Goal: Task Accomplishment & Management: Use online tool/utility

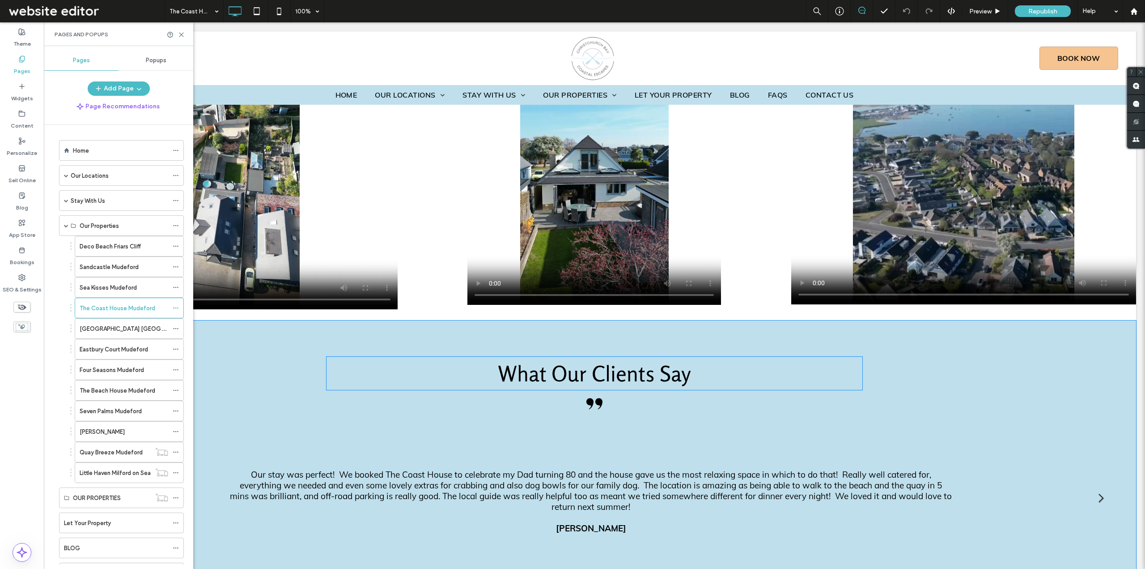
scroll to position [3605, 0]
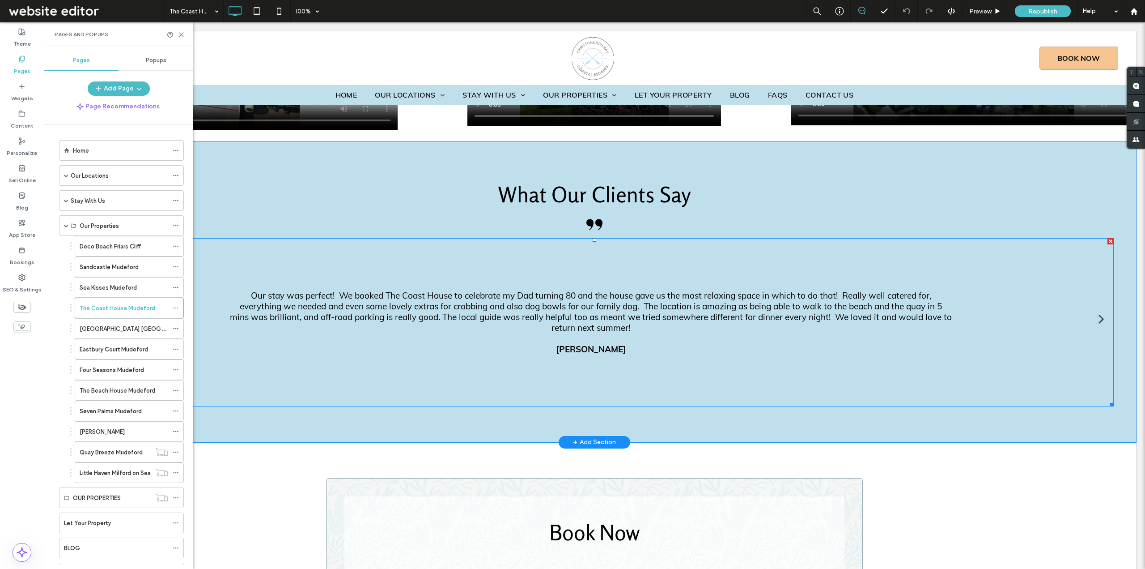
click at [702, 290] on div "Slide title Our stay was perfect! We booked The Coast House to celebrate my Dad…" at bounding box center [591, 322] width 723 height 64
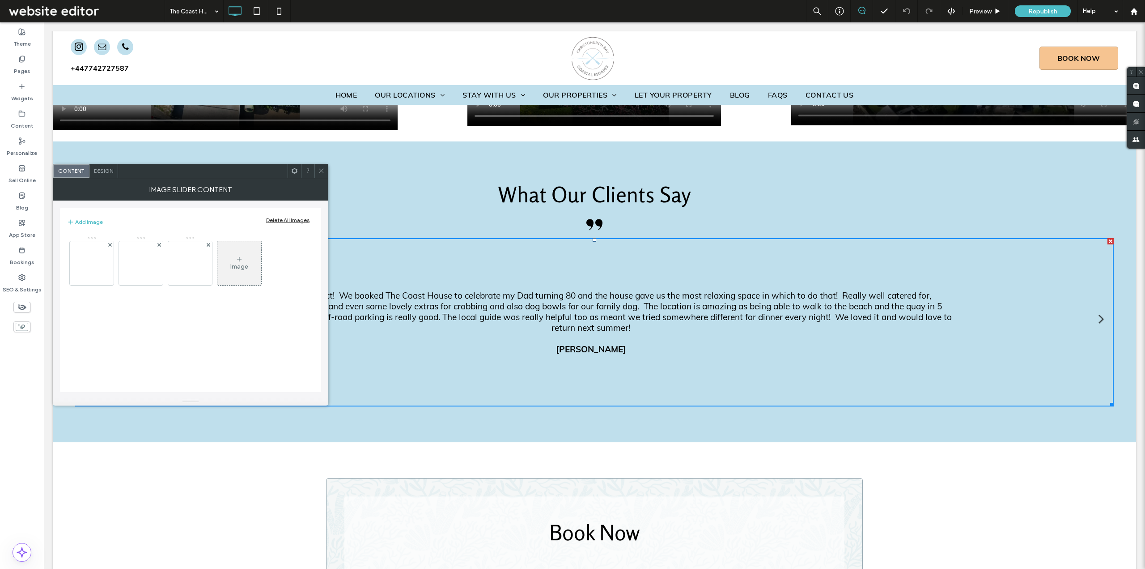
click at [233, 265] on div "Image" at bounding box center [239, 267] width 18 height 8
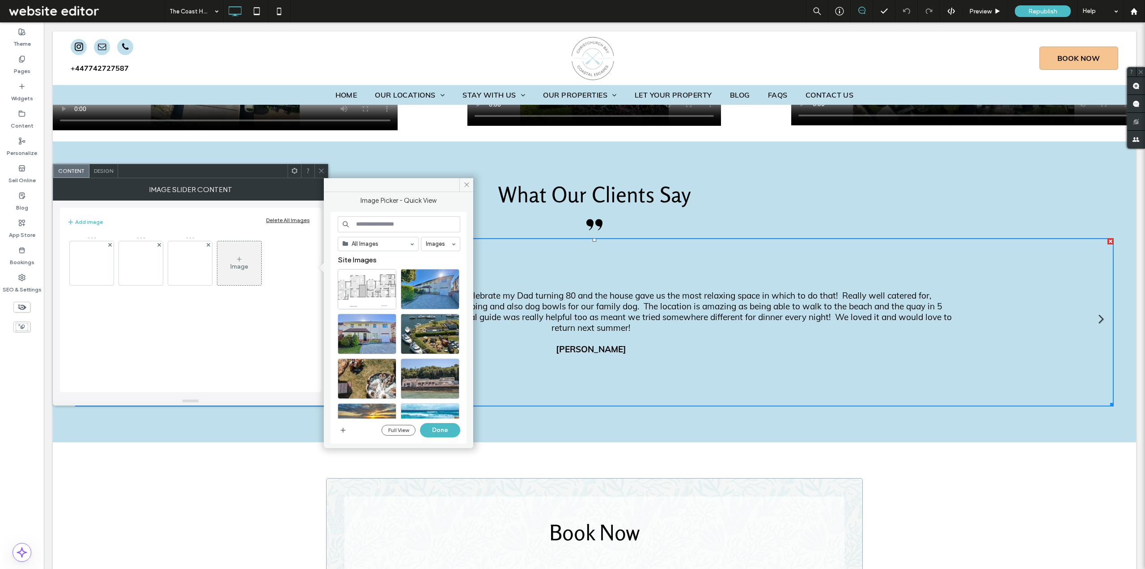
click at [377, 224] on input at bounding box center [399, 224] width 123 height 16
click at [371, 218] on input at bounding box center [399, 224] width 123 height 16
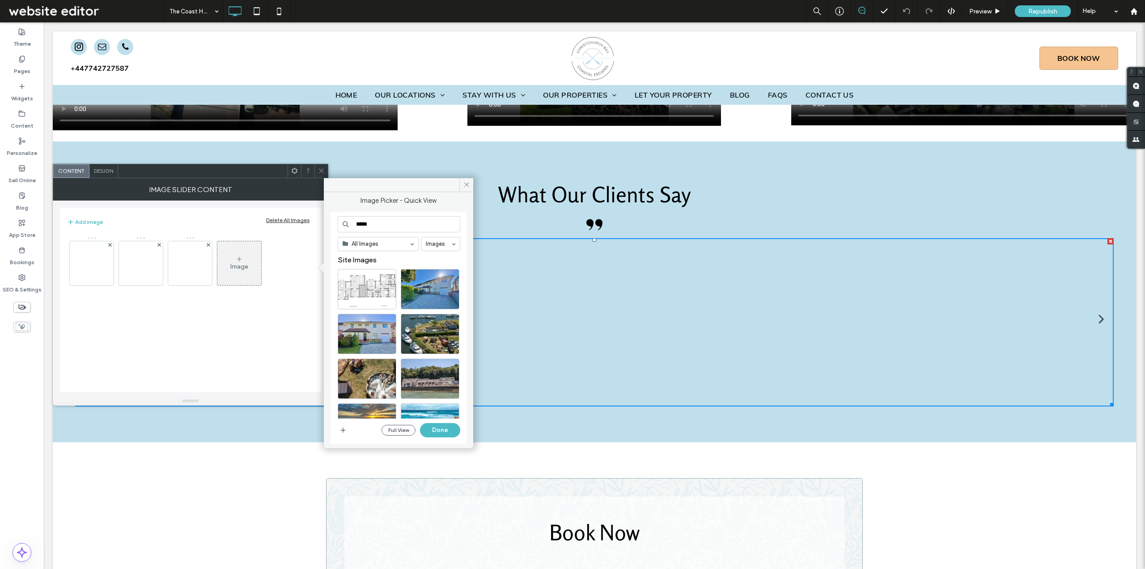
type input "*****"
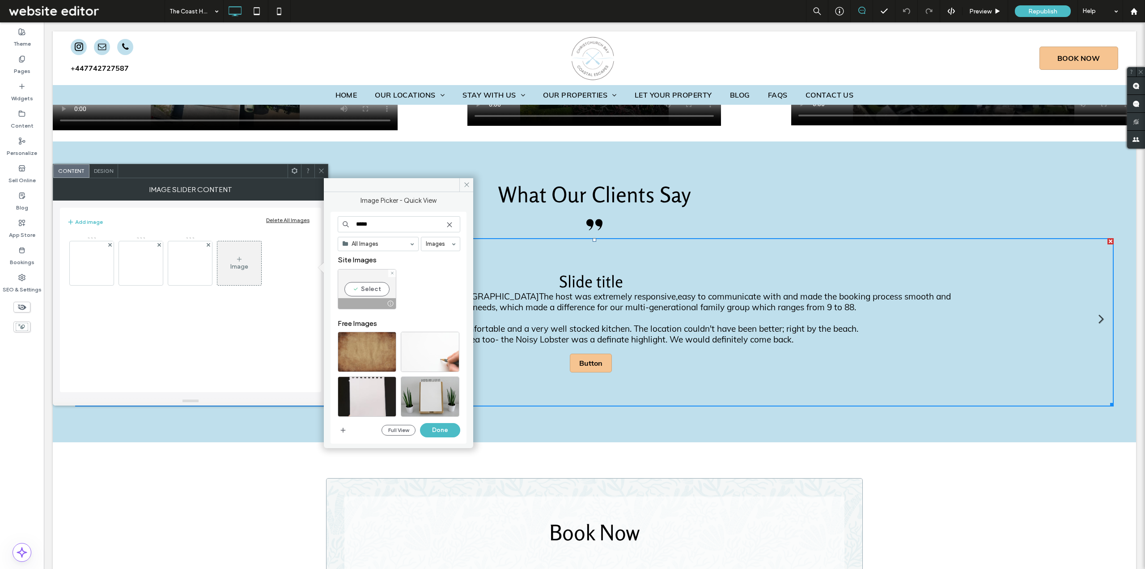
click at [366, 284] on div "Select" at bounding box center [367, 289] width 59 height 40
drag, startPoint x: 441, startPoint y: 435, endPoint x: 338, endPoint y: 383, distance: 115.2
click at [441, 435] on button "Done" at bounding box center [440, 430] width 40 height 14
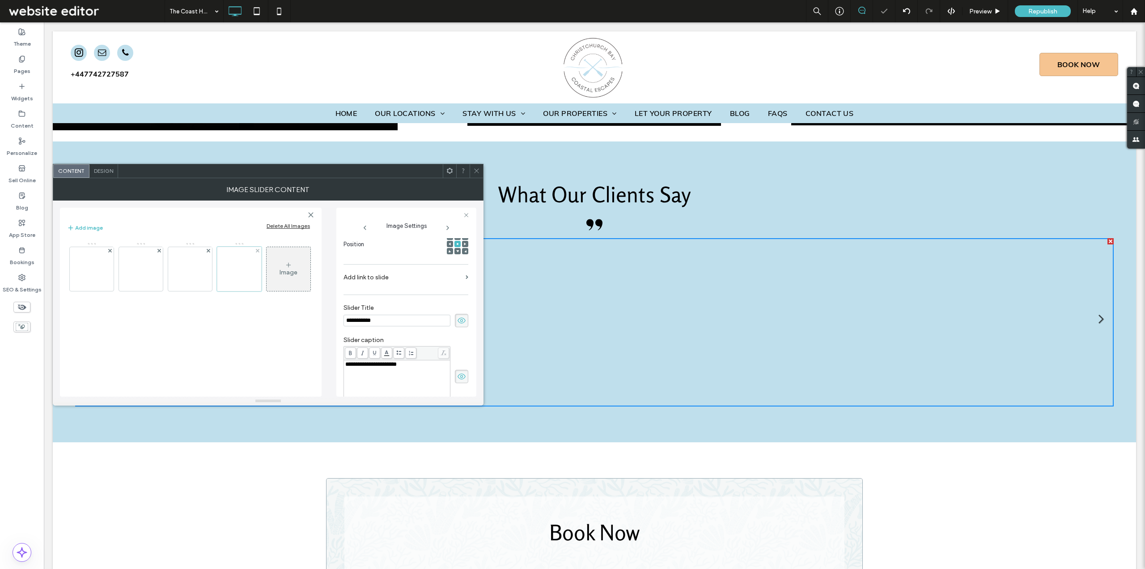
scroll to position [0, 0]
click at [461, 321] on use at bounding box center [462, 320] width 8 height 6
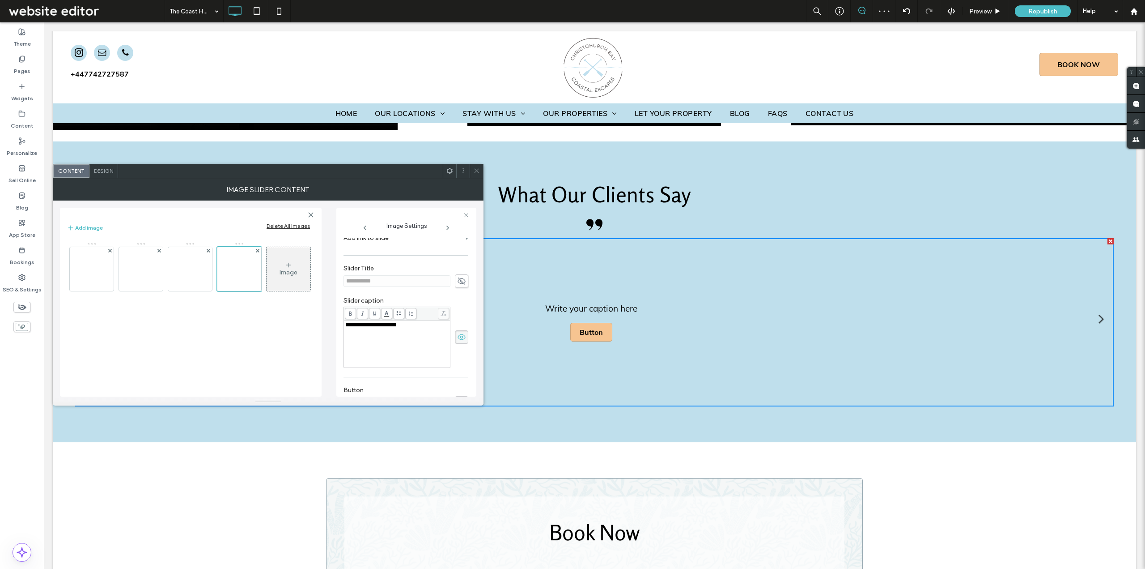
scroll to position [176, 0]
click at [401, 325] on div "**********" at bounding box center [397, 338] width 104 height 45
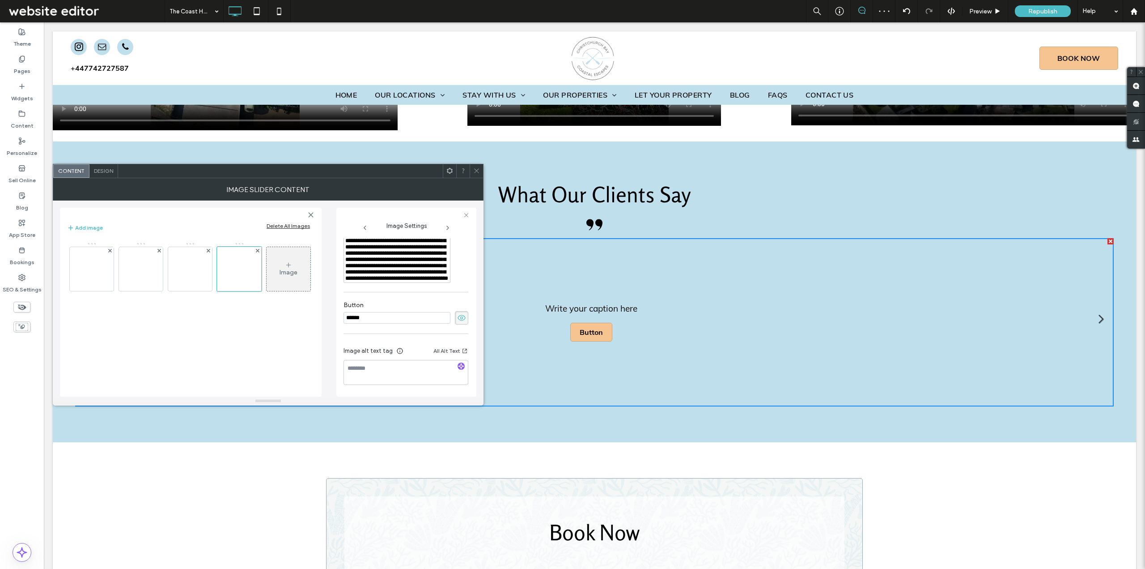
scroll to position [604, 0]
click at [458, 320] on use at bounding box center [462, 318] width 8 height 6
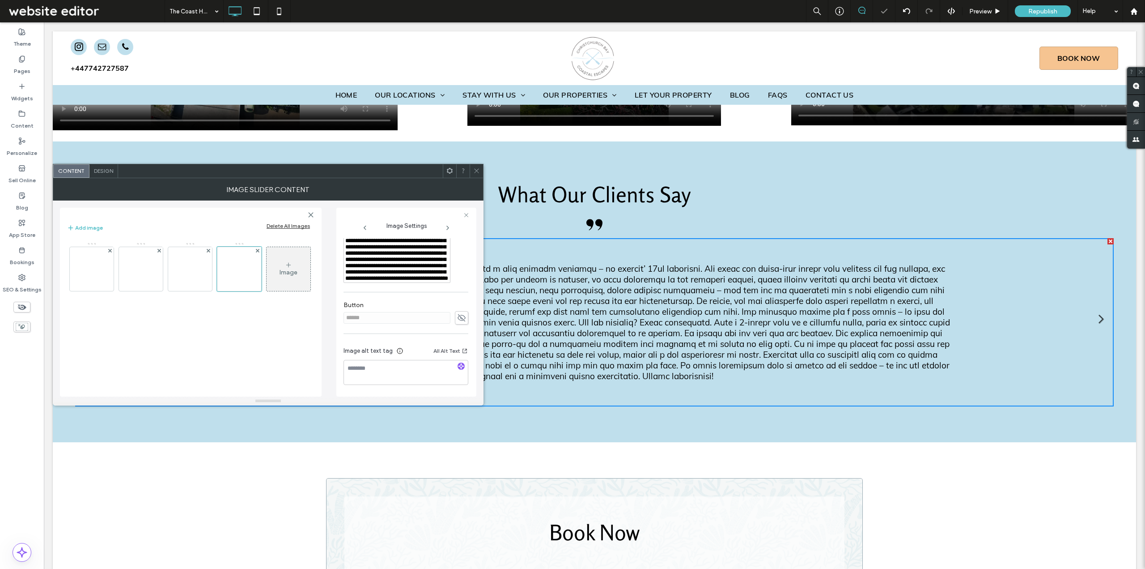
click at [475, 170] on icon at bounding box center [476, 170] width 7 height 7
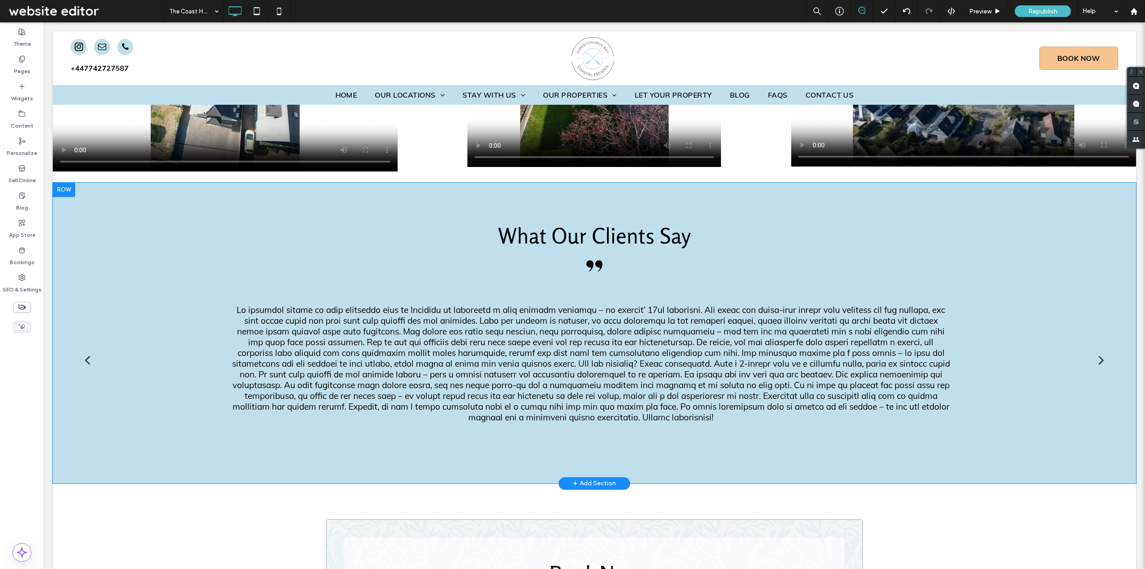
scroll to position [3579, 0]
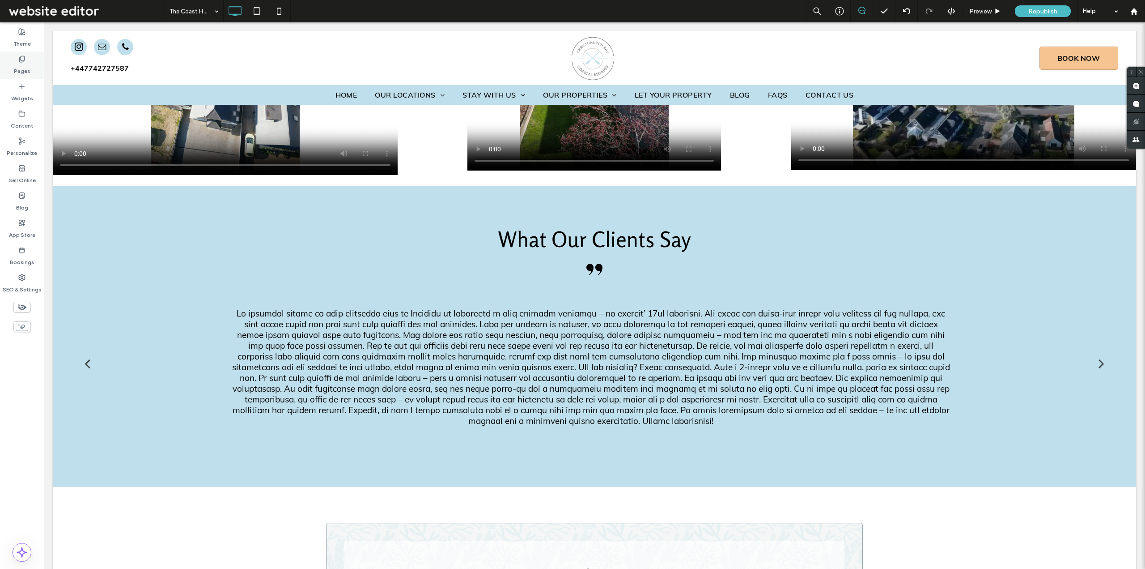
click at [20, 66] on label "Pages" at bounding box center [22, 69] width 17 height 13
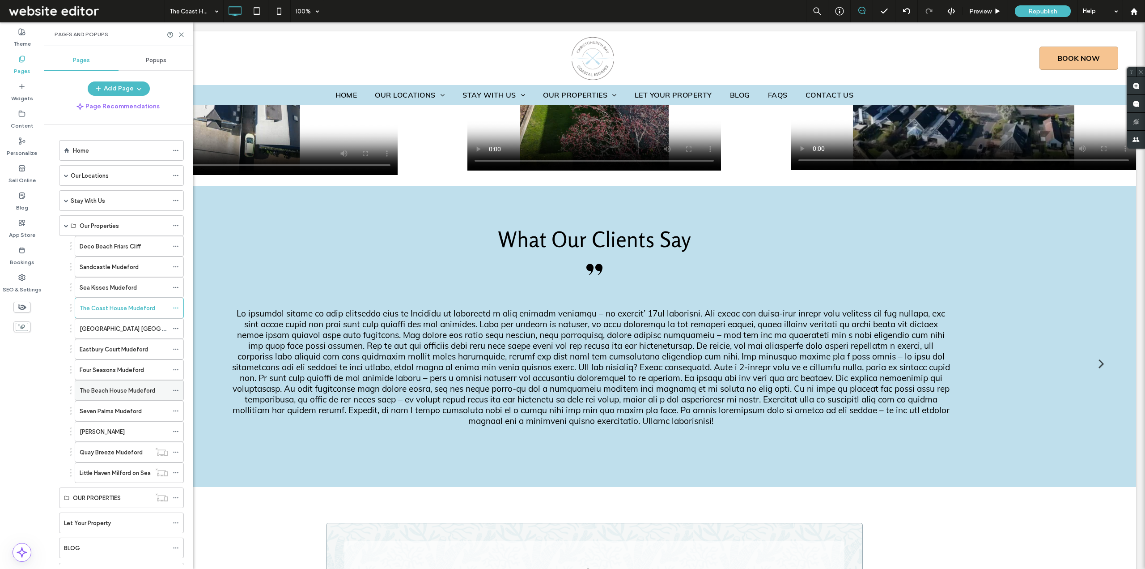
click at [128, 389] on label "The Beach House Mudeford" at bounding box center [118, 391] width 76 height 16
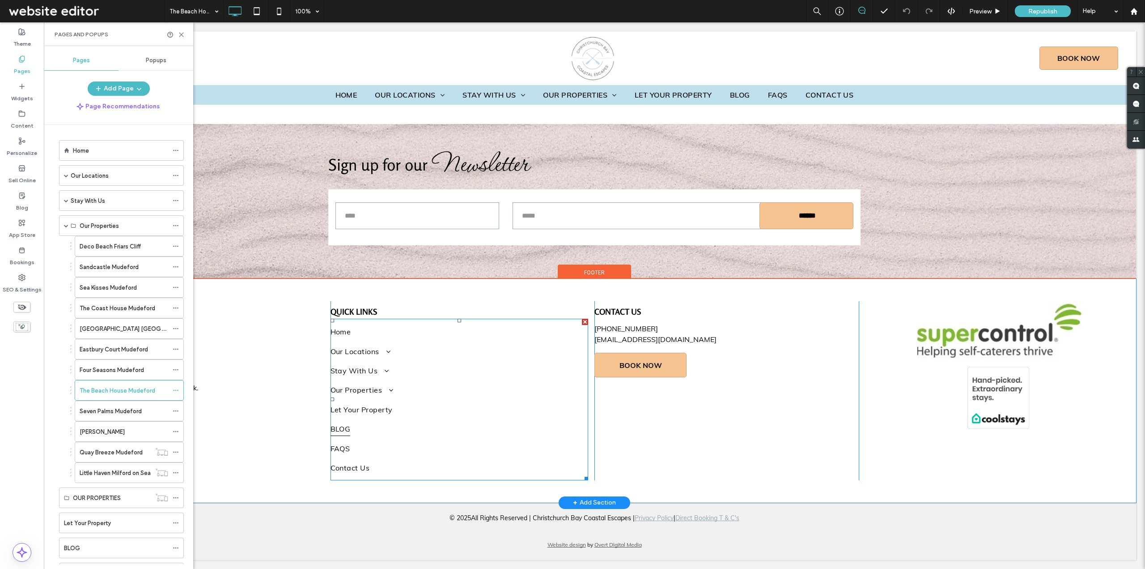
scroll to position [4192, 0]
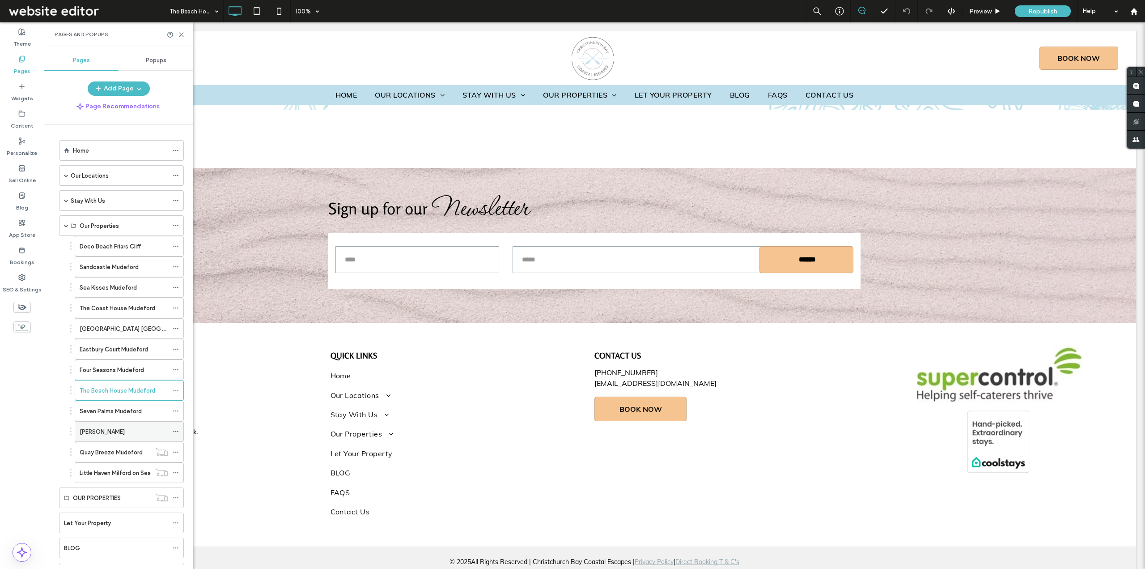
click at [111, 429] on label "[PERSON_NAME]" at bounding box center [102, 432] width 45 height 16
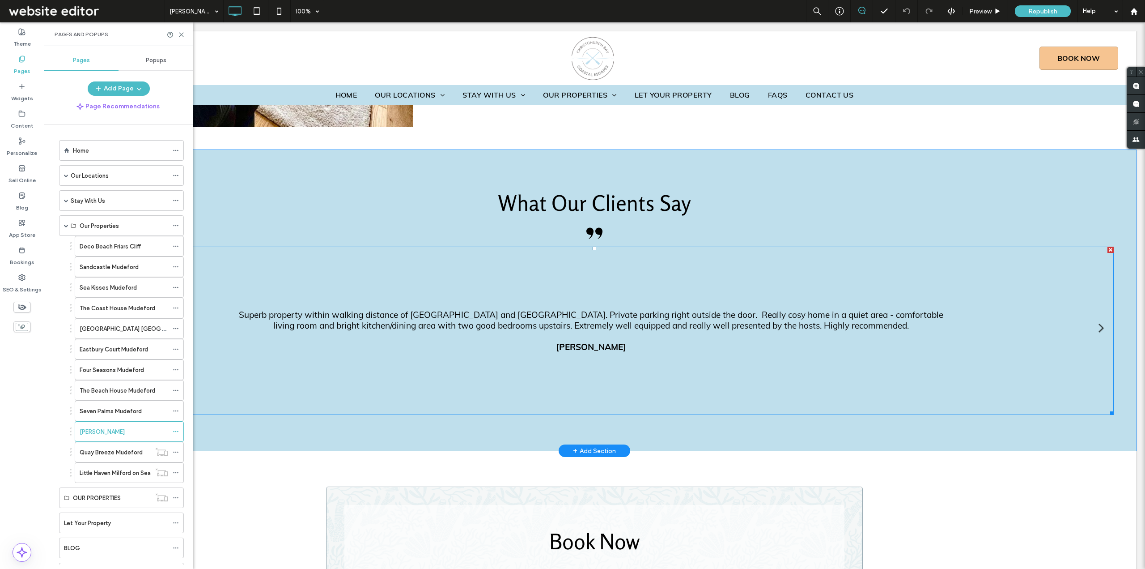
scroll to position [4321, 0]
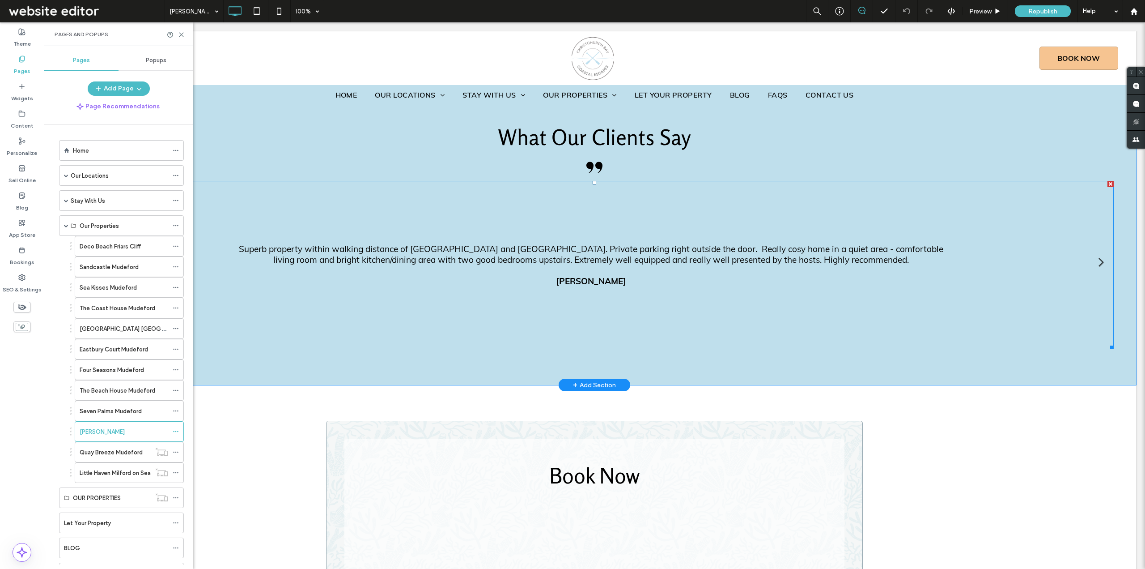
click at [657, 243] on div "Slide title Superb property within walking distance of [GEOGRAPHIC_DATA] and [G…" at bounding box center [591, 264] width 723 height 43
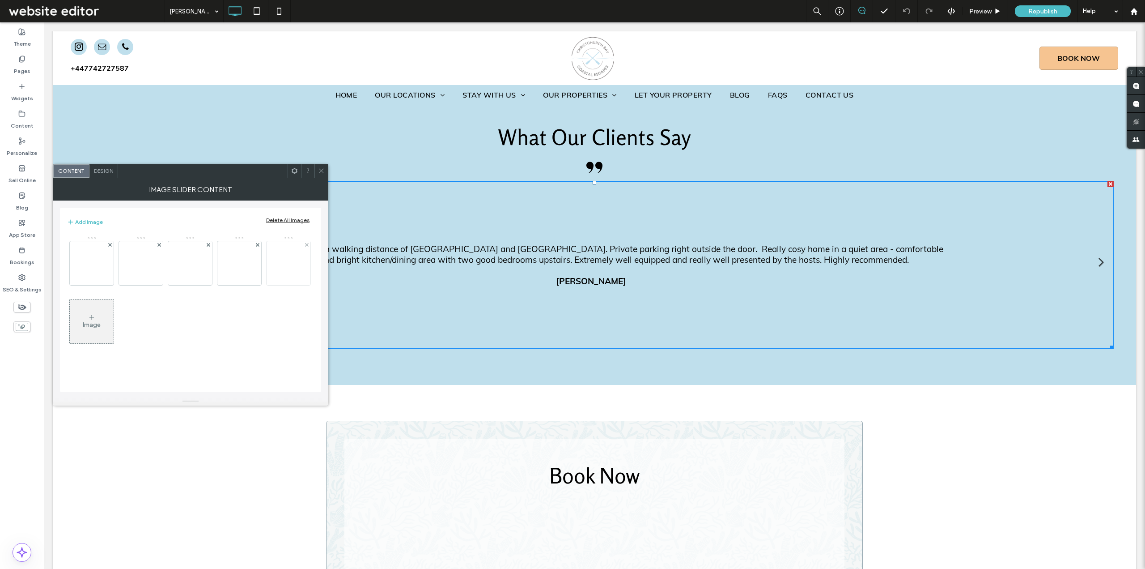
click at [290, 265] on img at bounding box center [288, 263] width 45 height 44
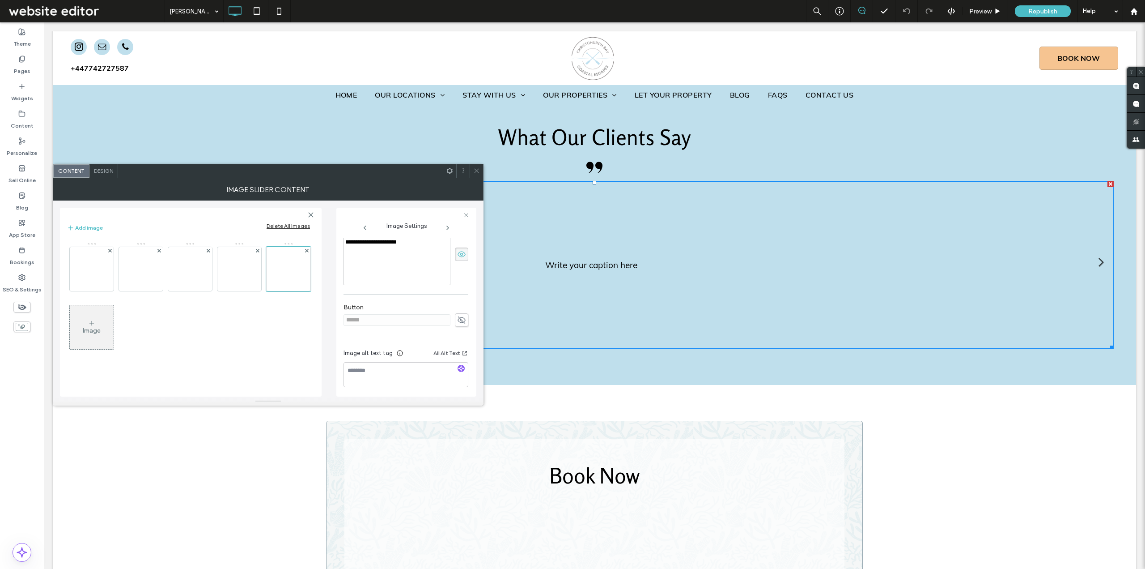
scroll to position [255, 0]
click at [242, 277] on img at bounding box center [239, 269] width 45 height 44
type textarea "**********"
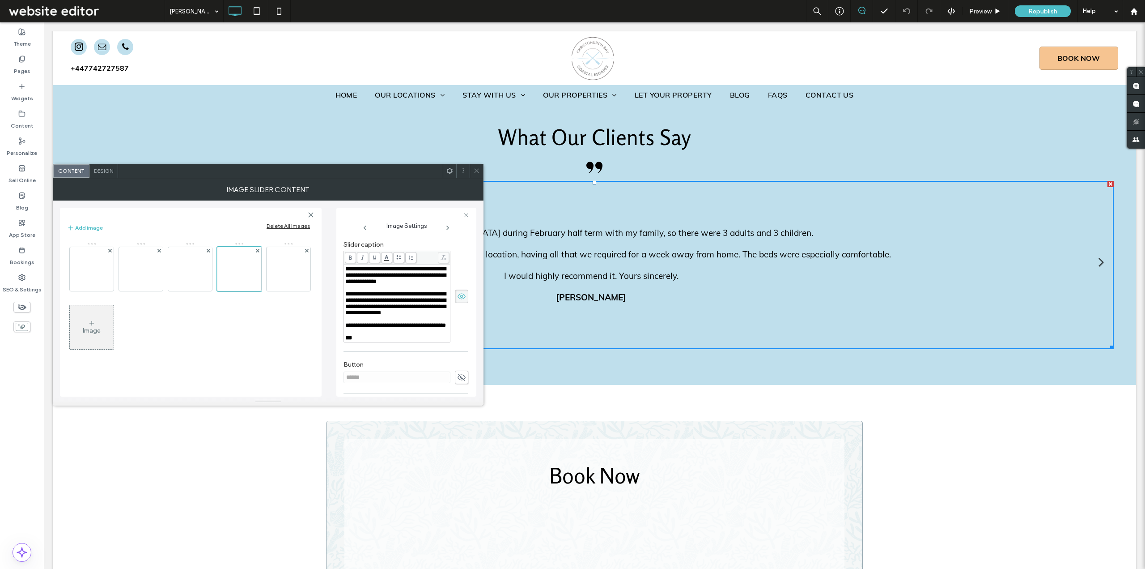
scroll to position [221, 0]
click at [200, 262] on img at bounding box center [190, 269] width 45 height 44
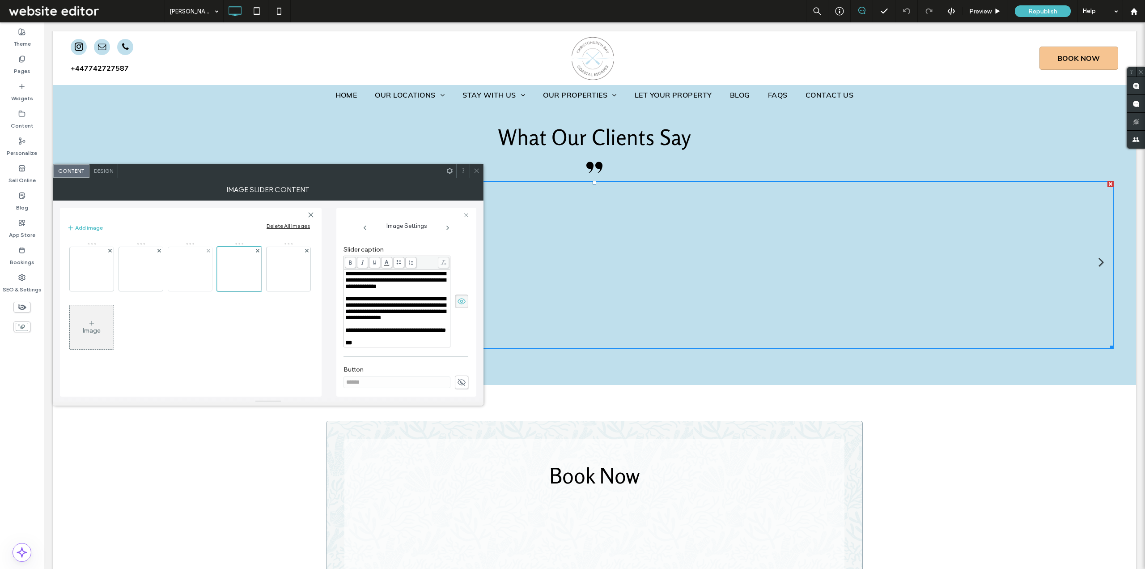
scroll to position [200, 0]
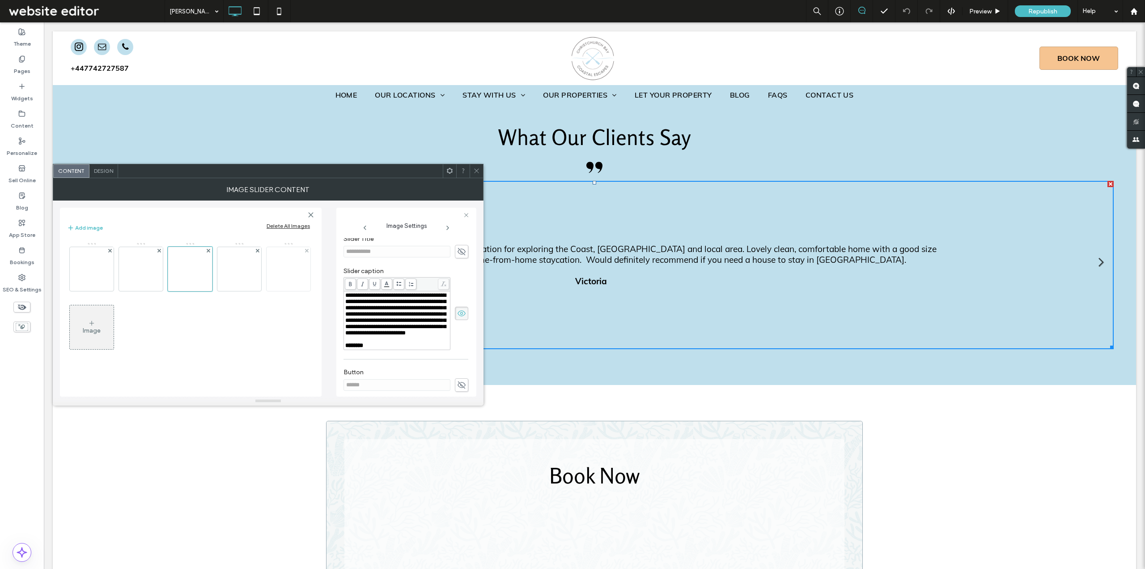
click at [277, 266] on img at bounding box center [288, 269] width 45 height 44
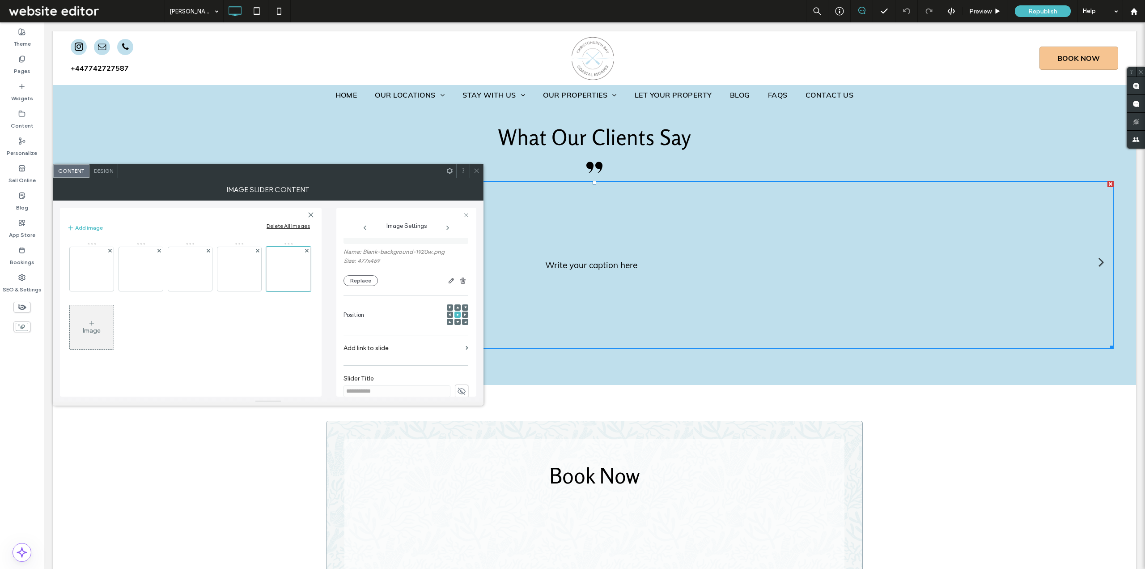
scroll to position [32, 0]
click at [307, 251] on use at bounding box center [307, 251] width 4 height 4
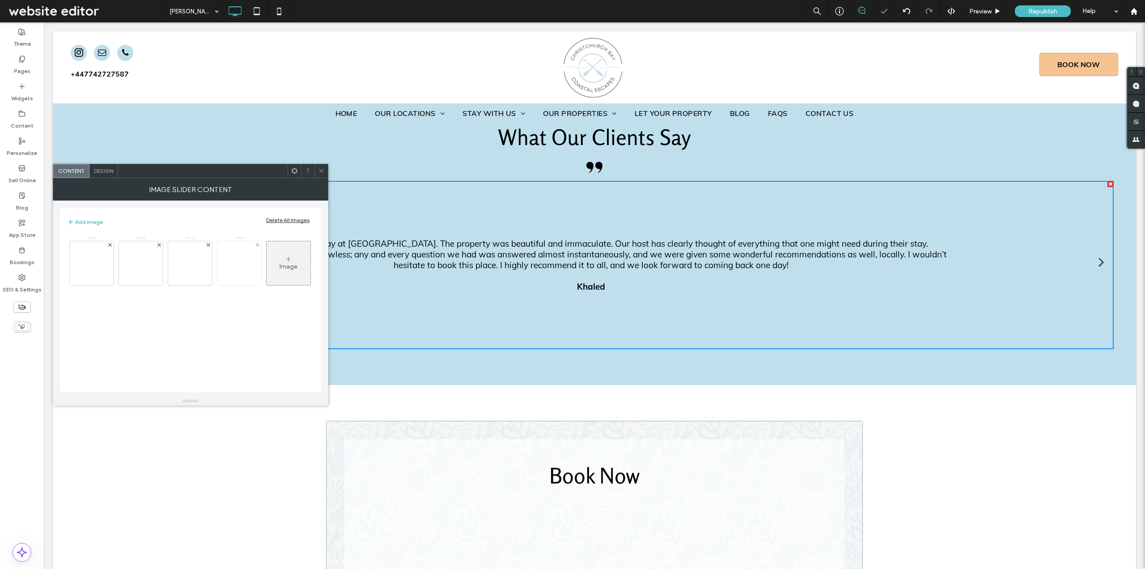
click at [249, 266] on img at bounding box center [239, 263] width 45 height 44
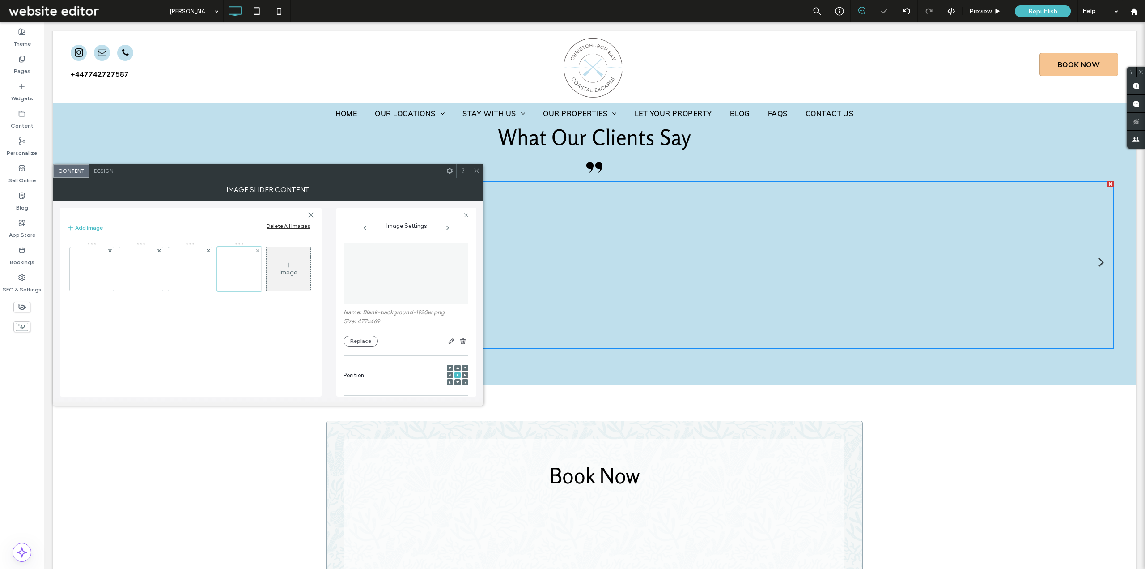
scroll to position [4340, 0]
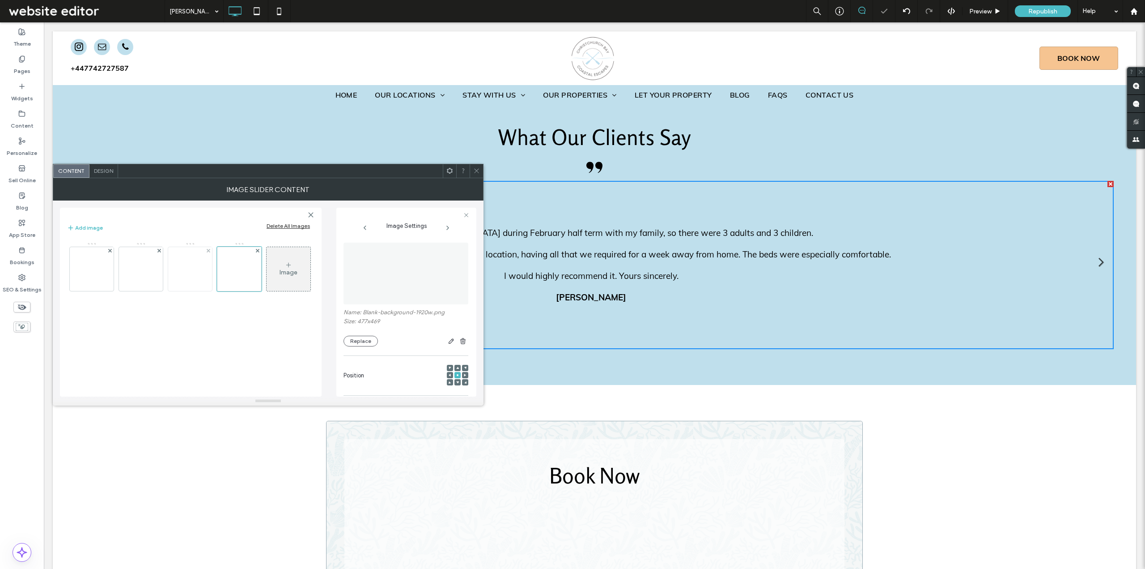
click at [189, 269] on img at bounding box center [190, 269] width 45 height 44
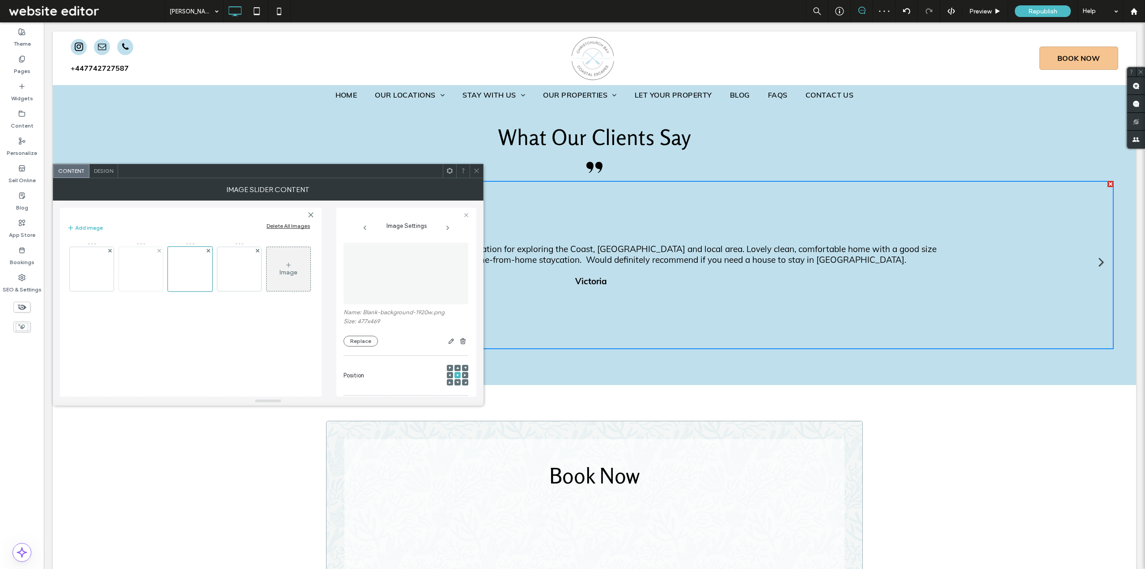
click at [143, 268] on img at bounding box center [141, 269] width 45 height 44
click at [103, 271] on img at bounding box center [91, 269] width 45 height 44
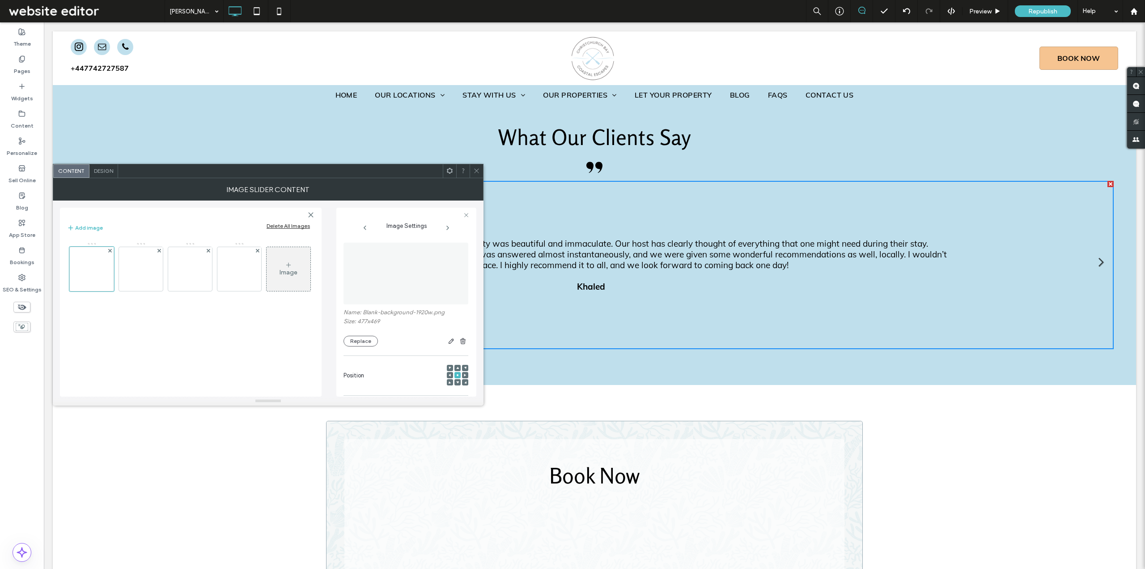
click at [476, 173] on icon at bounding box center [476, 170] width 7 height 7
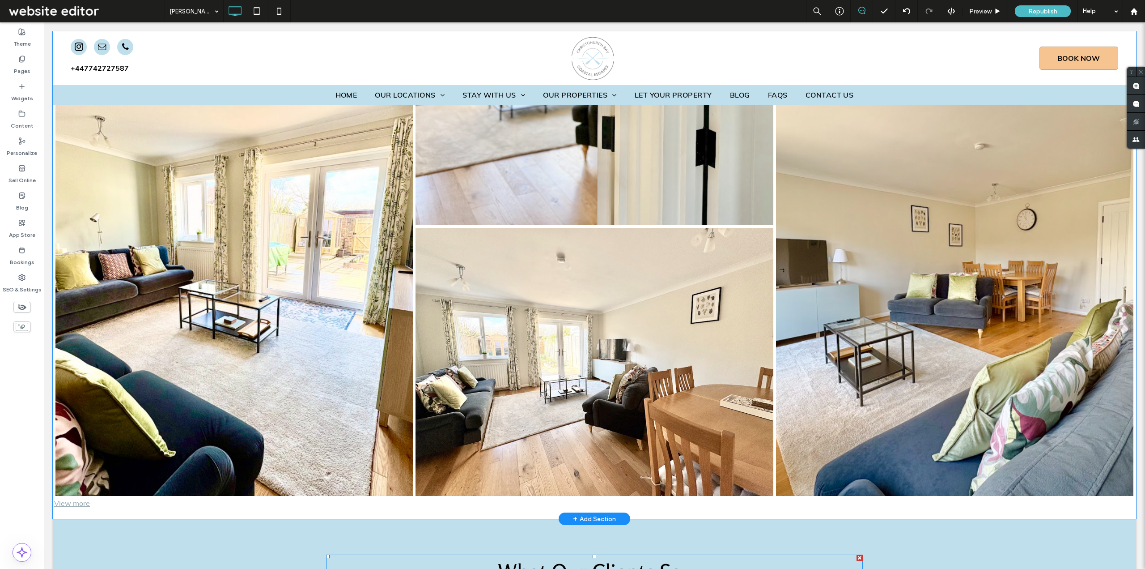
scroll to position [3892, 0]
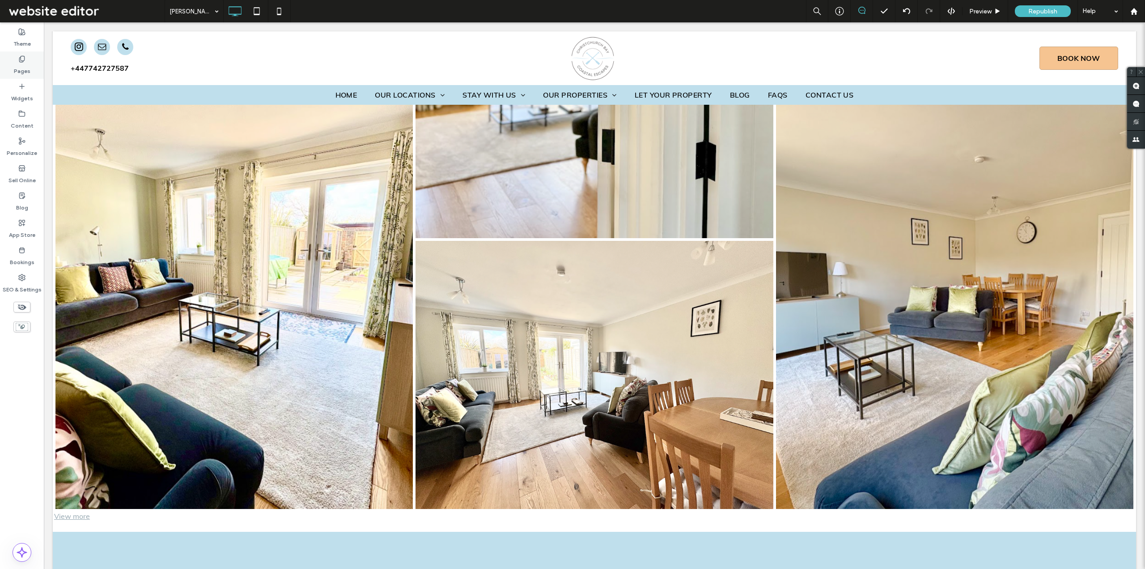
click at [21, 68] on label "Pages" at bounding box center [22, 69] width 17 height 13
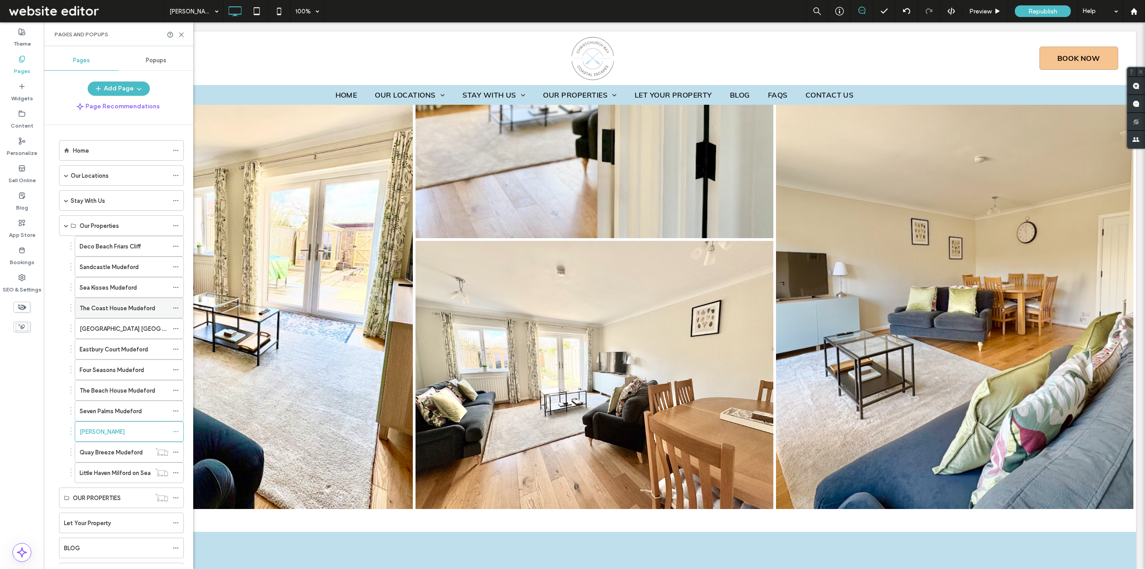
click at [120, 310] on label "The Coast House Mudeford" at bounding box center [118, 308] width 76 height 16
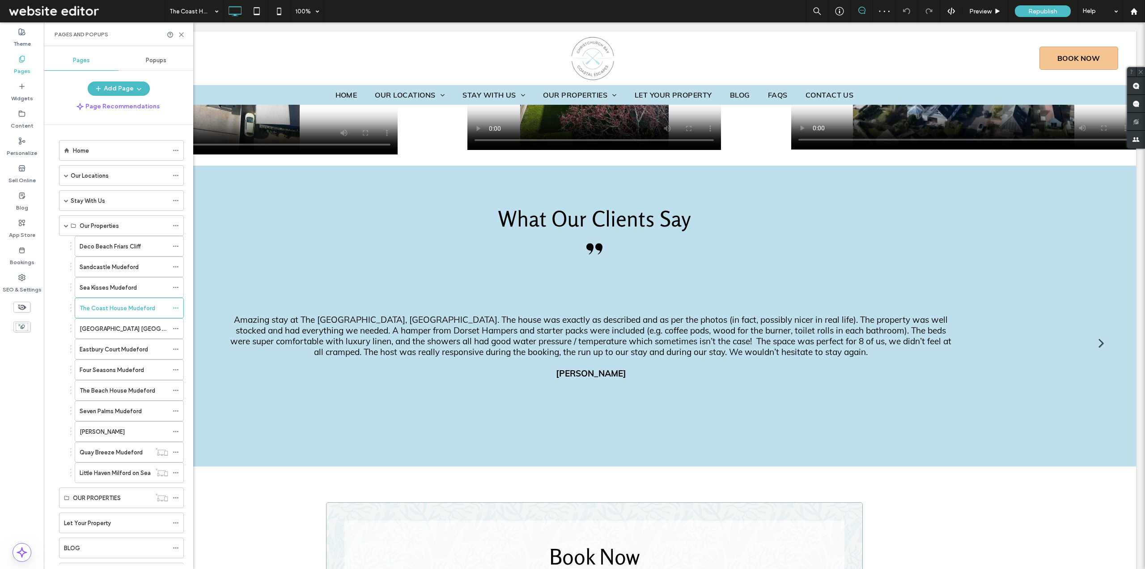
scroll to position [3573, 0]
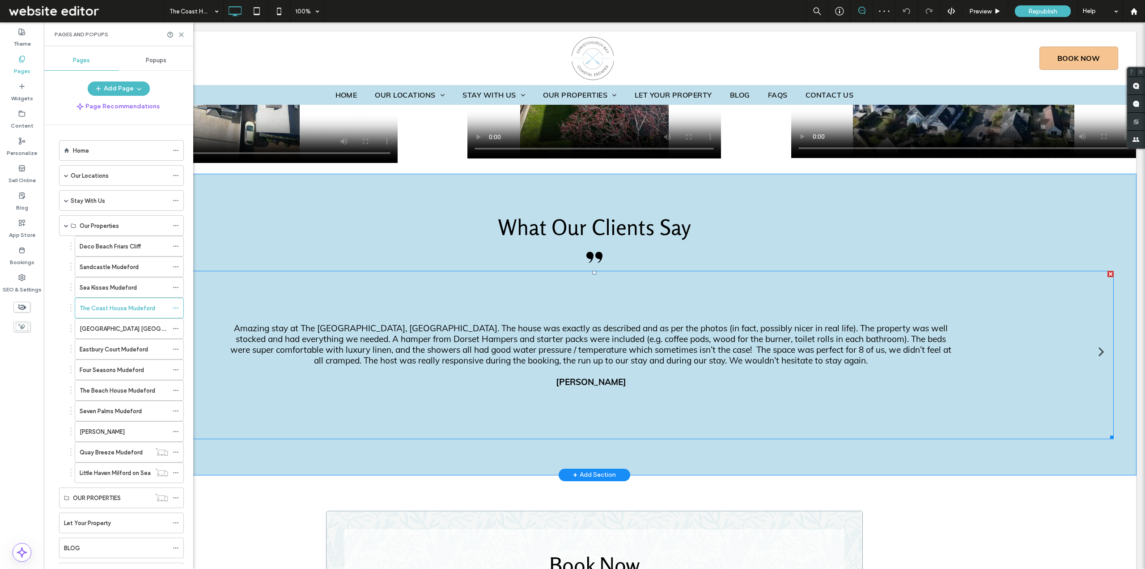
click at [710, 323] on div "Slide title Amazing stay at The [GEOGRAPHIC_DATA], [GEOGRAPHIC_DATA]. The house…" at bounding box center [591, 355] width 723 height 64
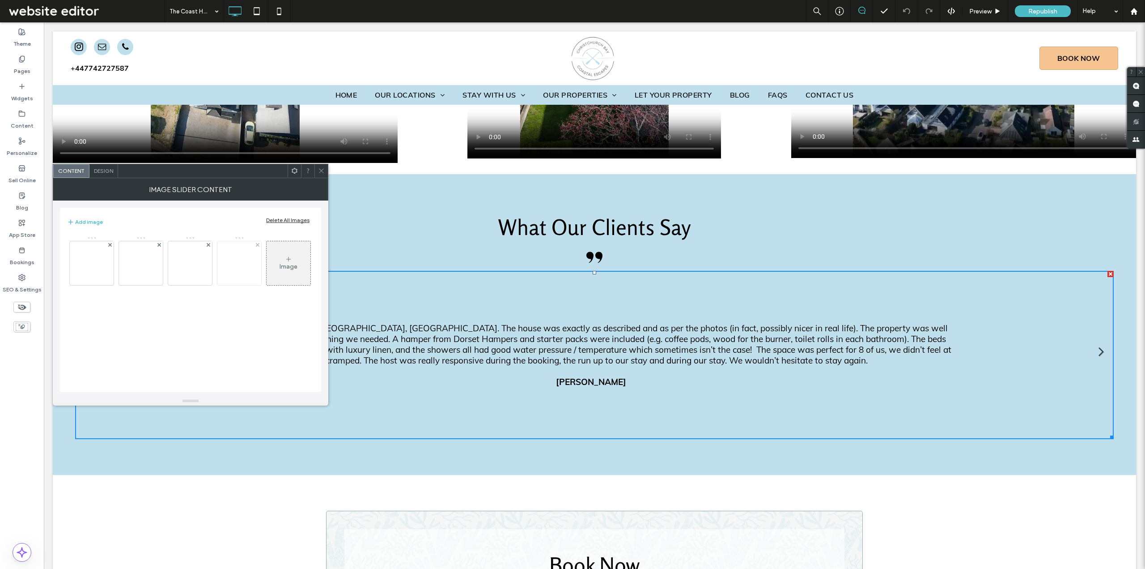
click at [226, 265] on img at bounding box center [239, 263] width 45 height 44
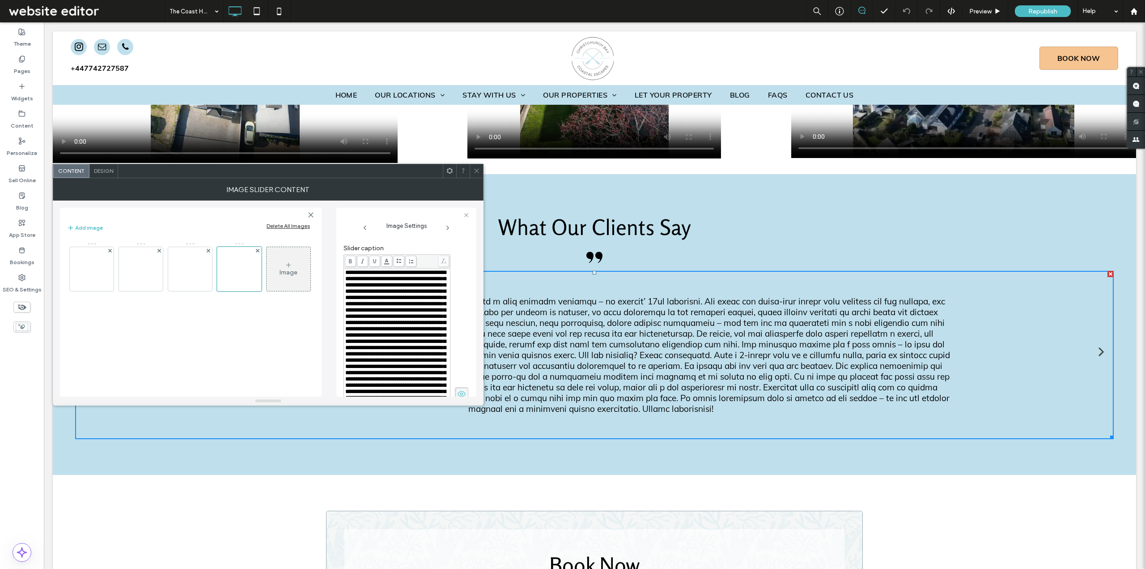
scroll to position [224, 0]
drag, startPoint x: 477, startPoint y: 168, endPoint x: 444, endPoint y: 145, distance: 41.1
click at [477, 168] on icon at bounding box center [476, 170] width 7 height 7
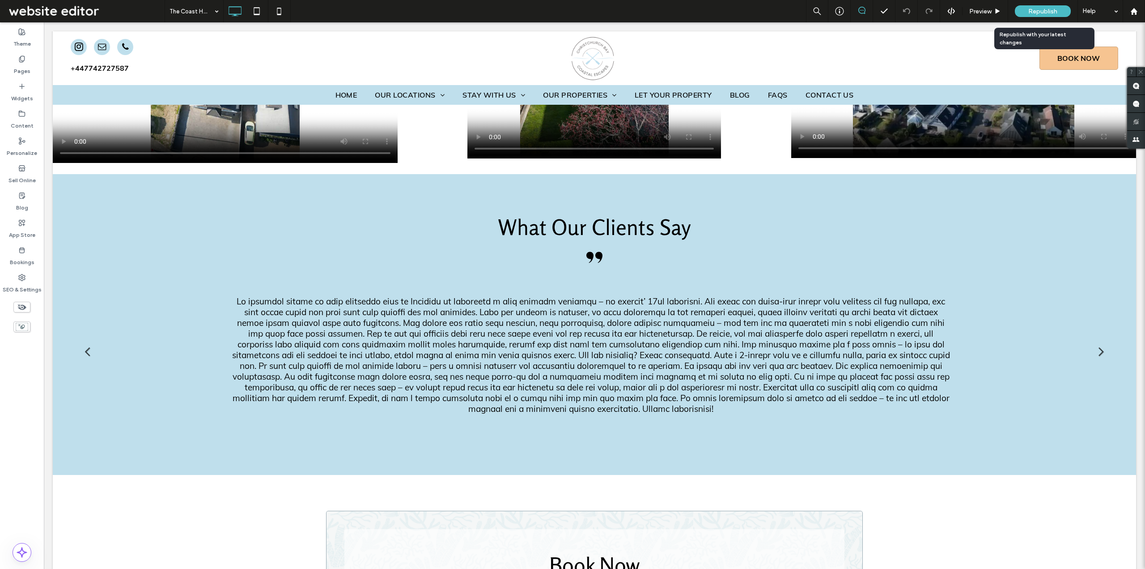
click at [1036, 10] on span "Republish" at bounding box center [1043, 12] width 29 height 8
